Goal: Find specific page/section: Find specific page/section

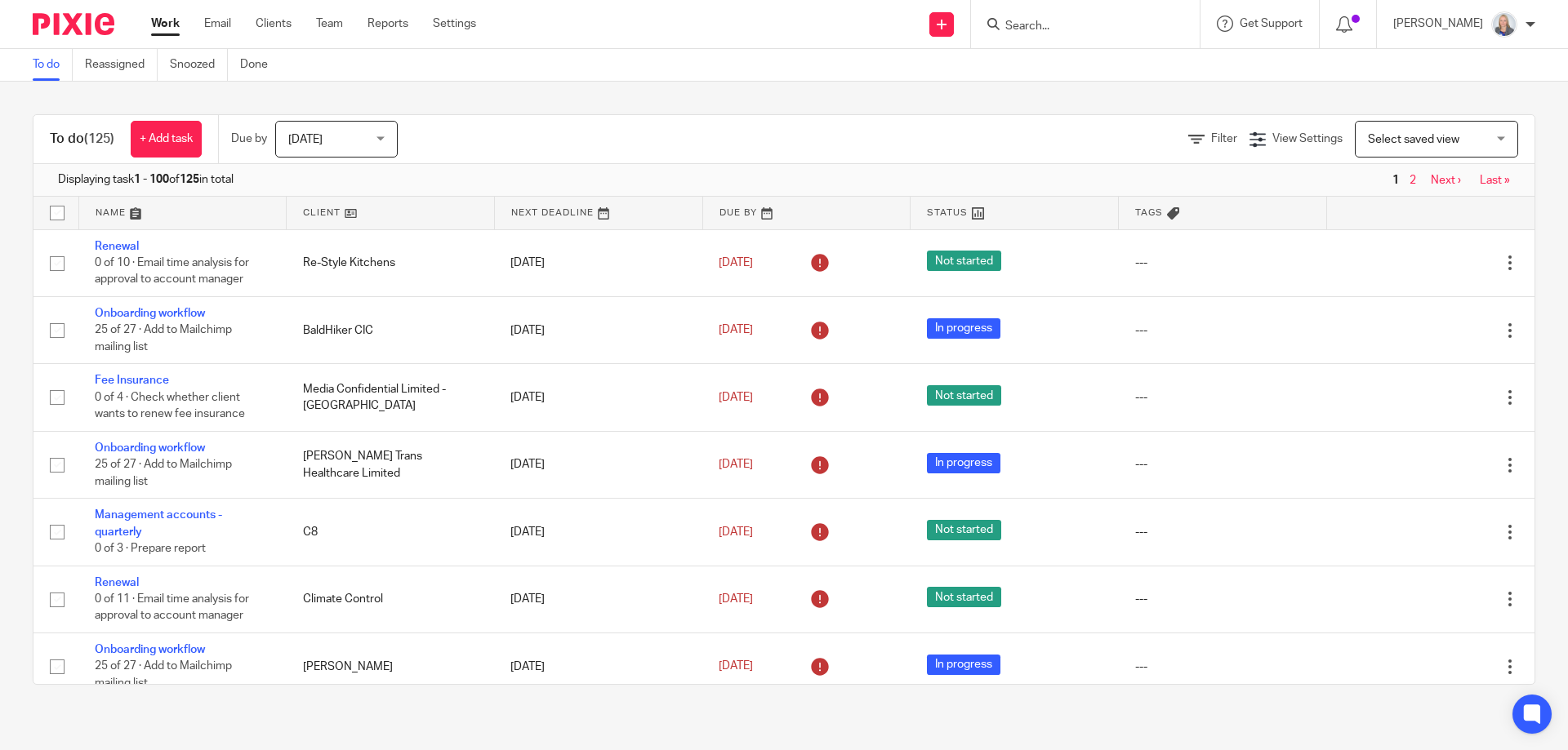
click at [1044, 41] on div at bounding box center [1085, 23] width 228 height 48
click at [1036, 31] on input "Search" at bounding box center [1077, 26] width 147 height 15
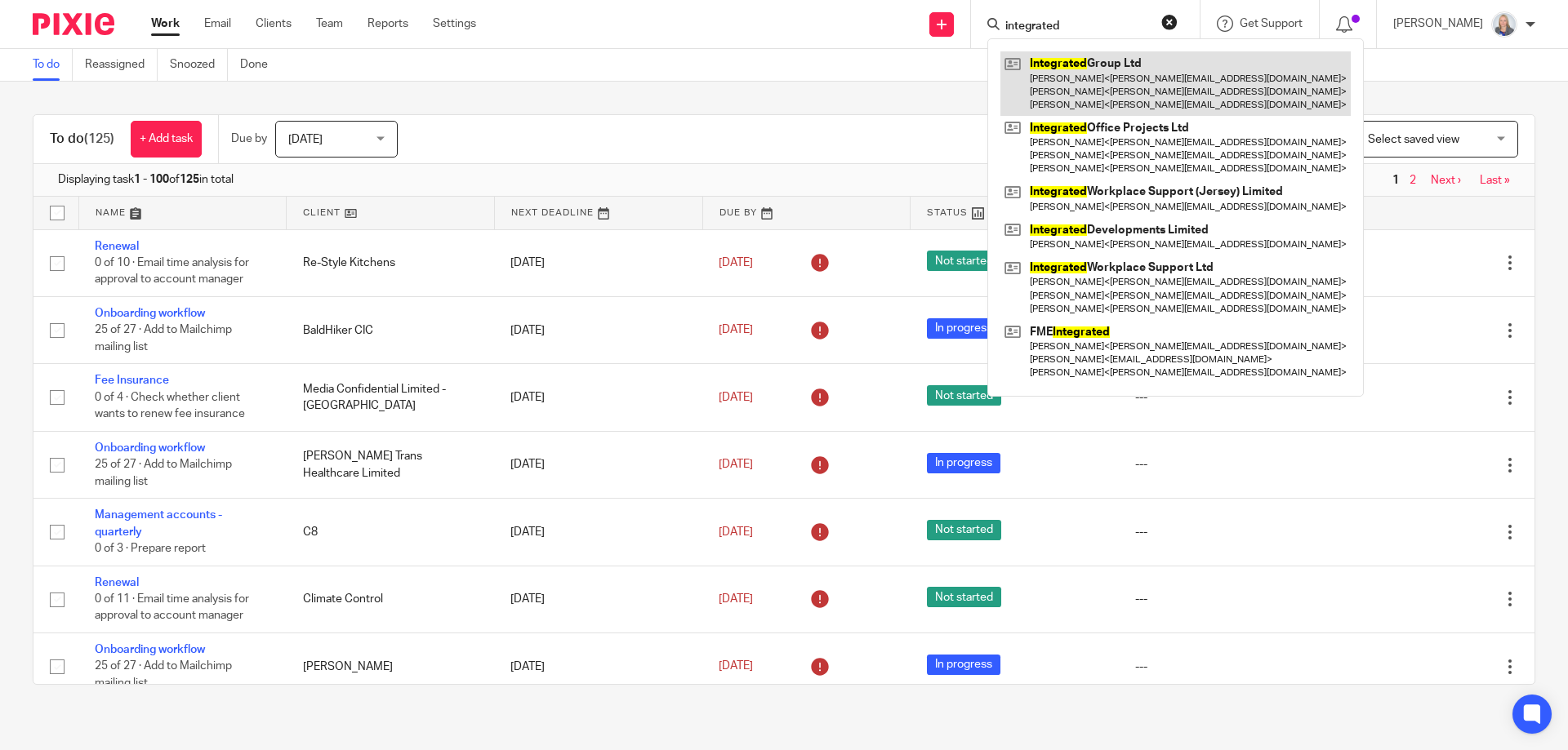
type input "integrated"
click at [1066, 91] on link at bounding box center [1175, 84] width 350 height 64
